Goal: Transaction & Acquisition: Purchase product/service

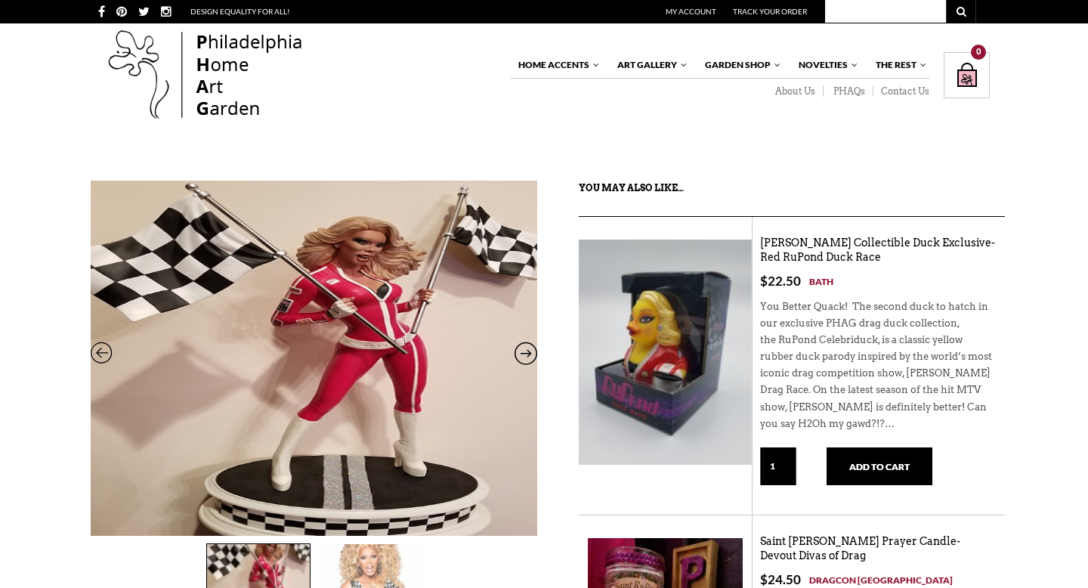
click at [521, 354] on icon at bounding box center [526, 357] width 23 height 20
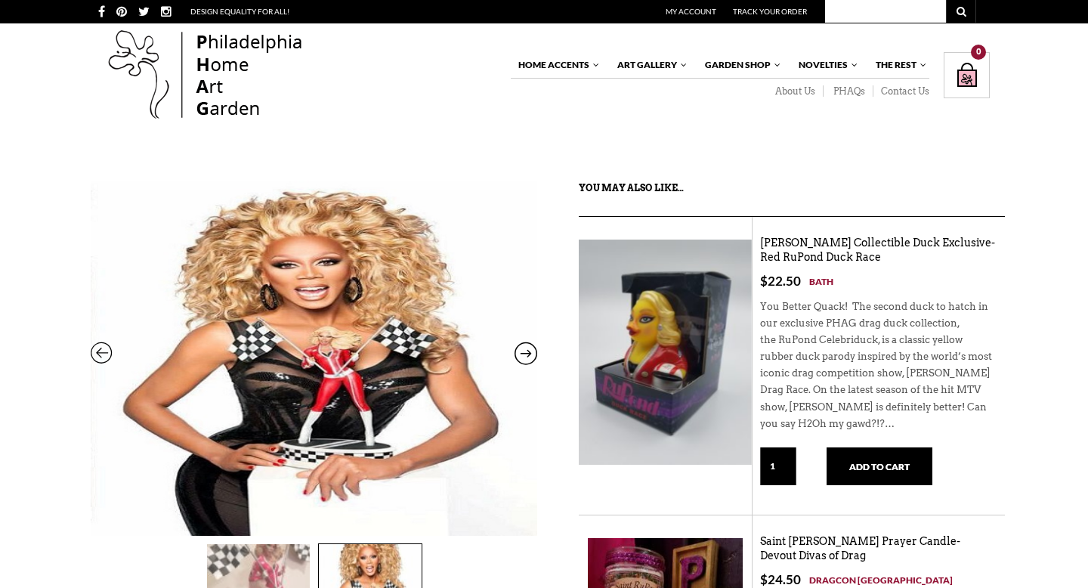
click at [521, 354] on icon at bounding box center [526, 357] width 23 height 20
click at [527, 354] on icon at bounding box center [526, 357] width 23 height 20
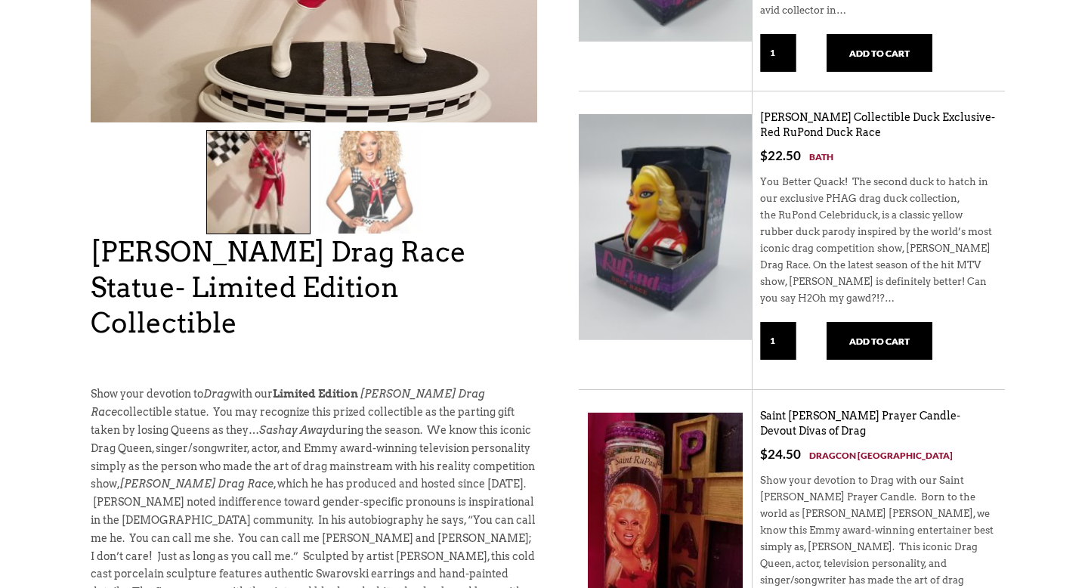
scroll to position [8, 0]
